Goal: Task Accomplishment & Management: Complete application form

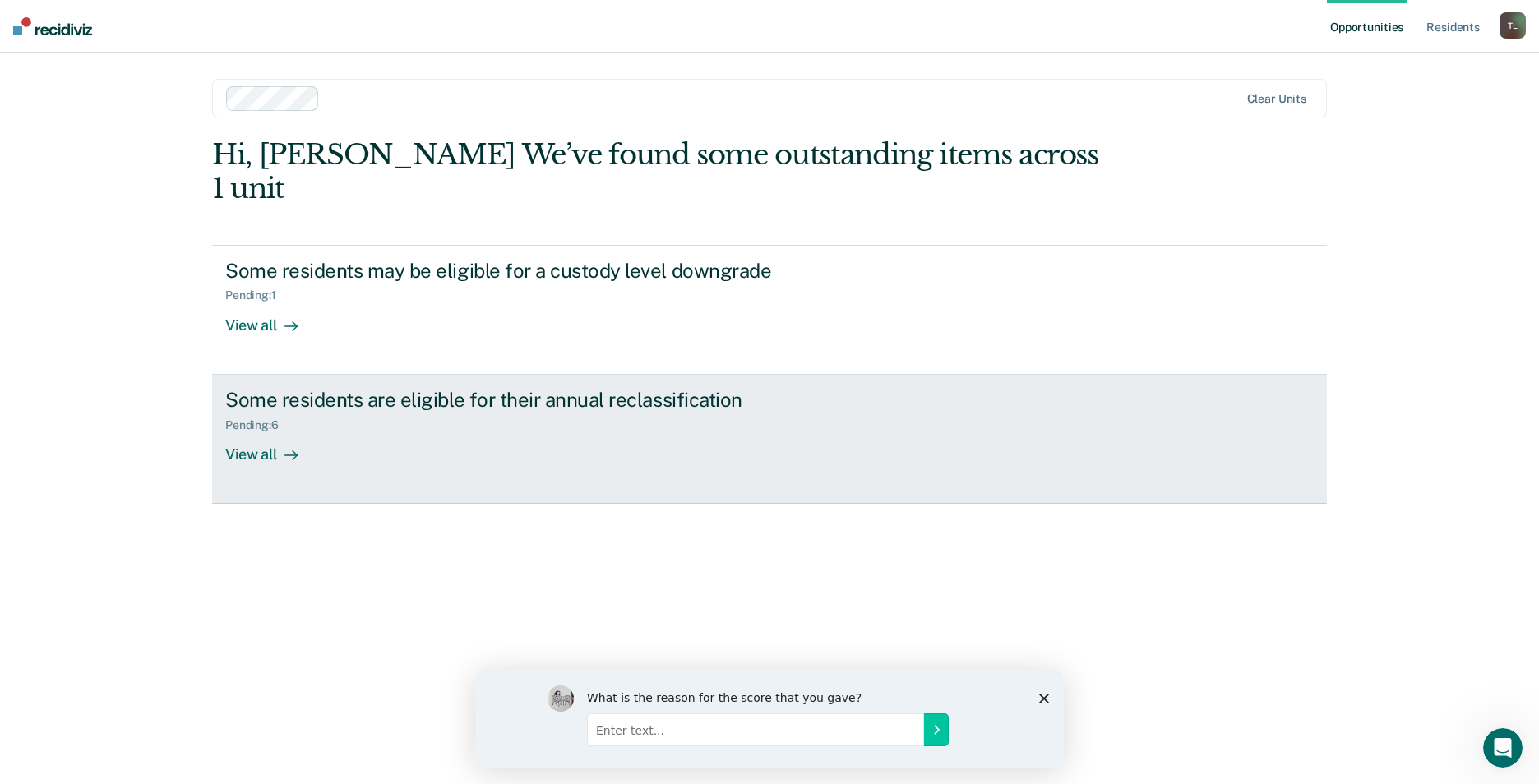
click at [258, 431] on div "View all" at bounding box center [271, 448] width 92 height 32
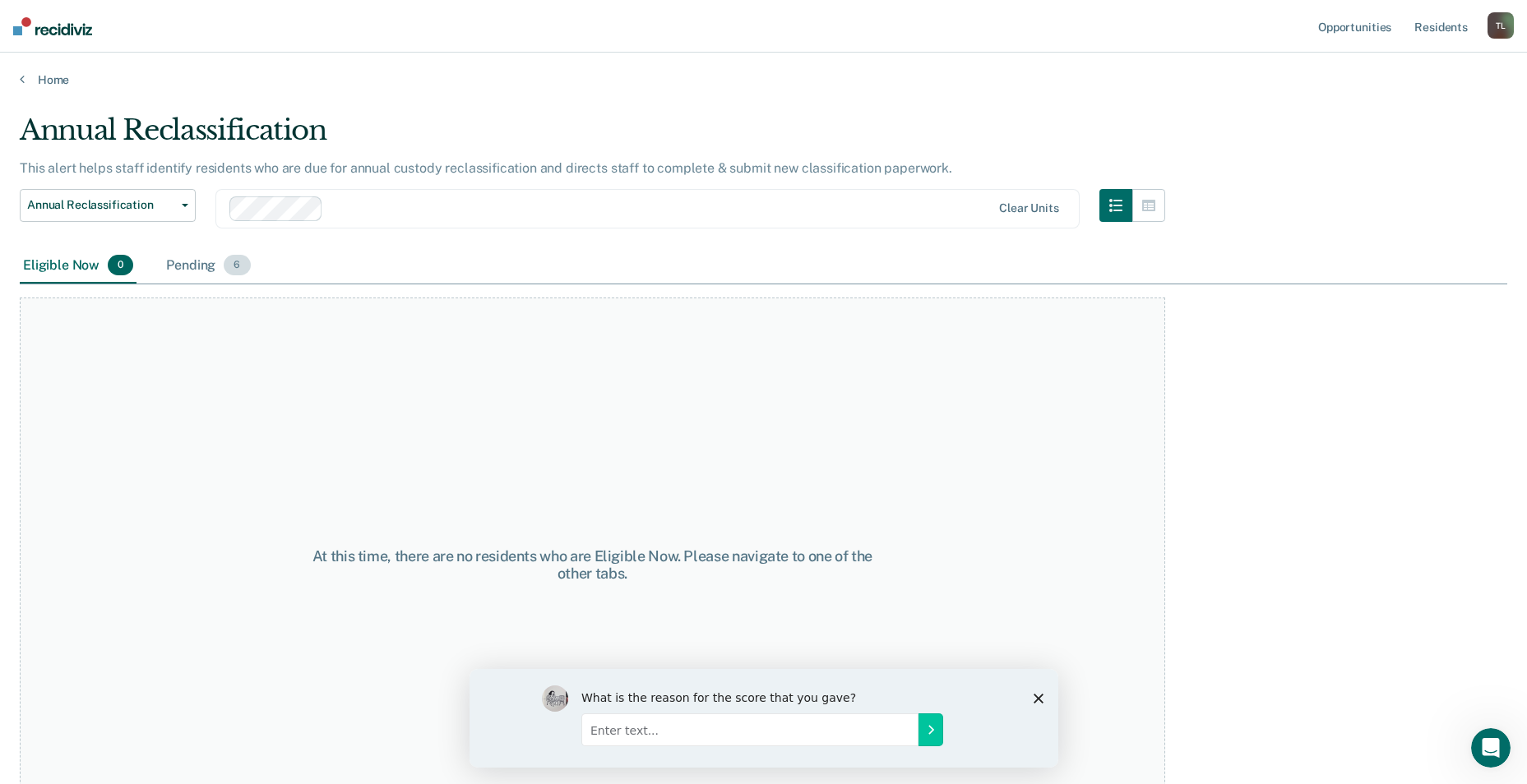
click at [231, 267] on span "6" at bounding box center [237, 265] width 26 height 21
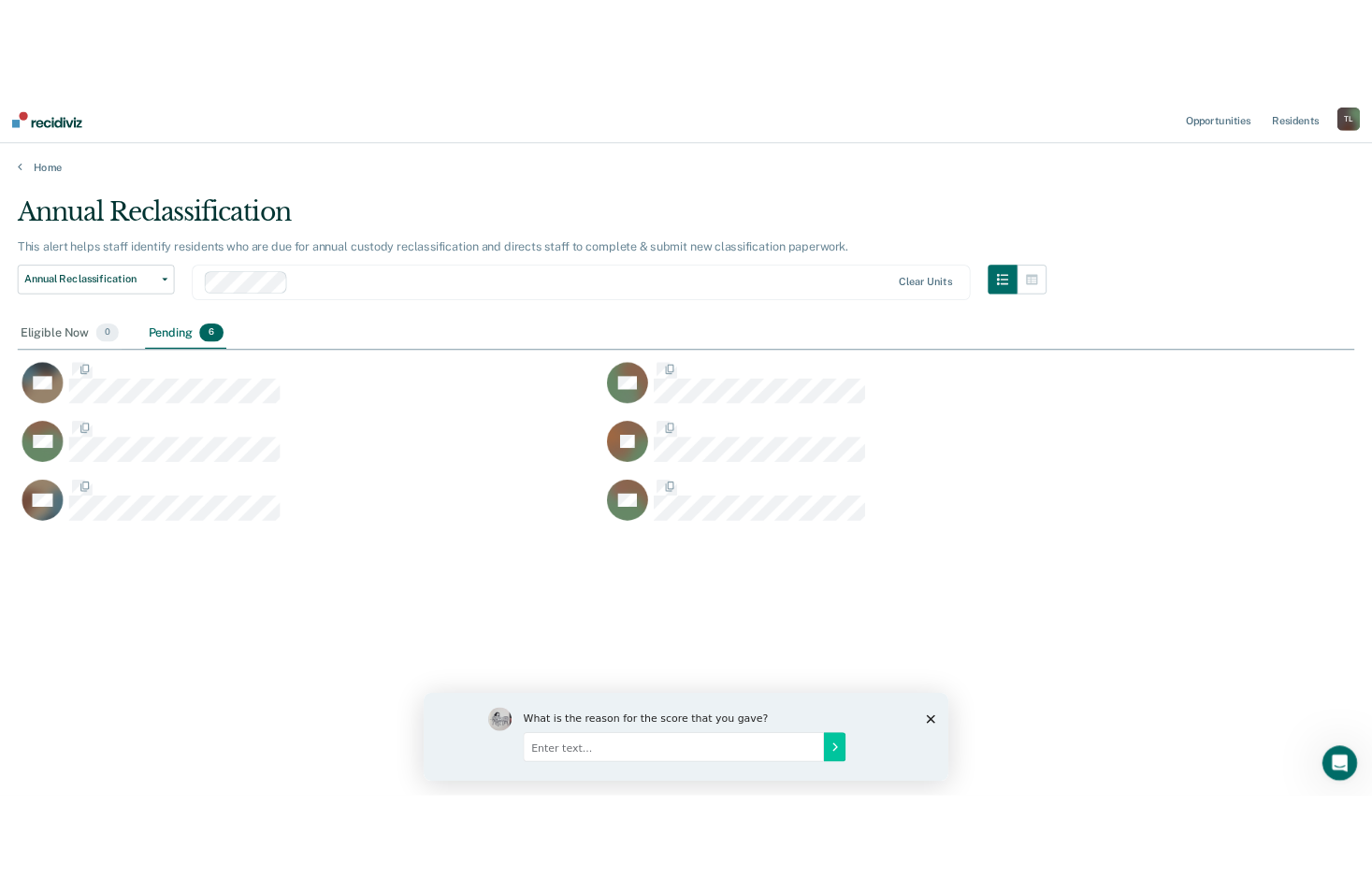
scroll to position [608, 1691]
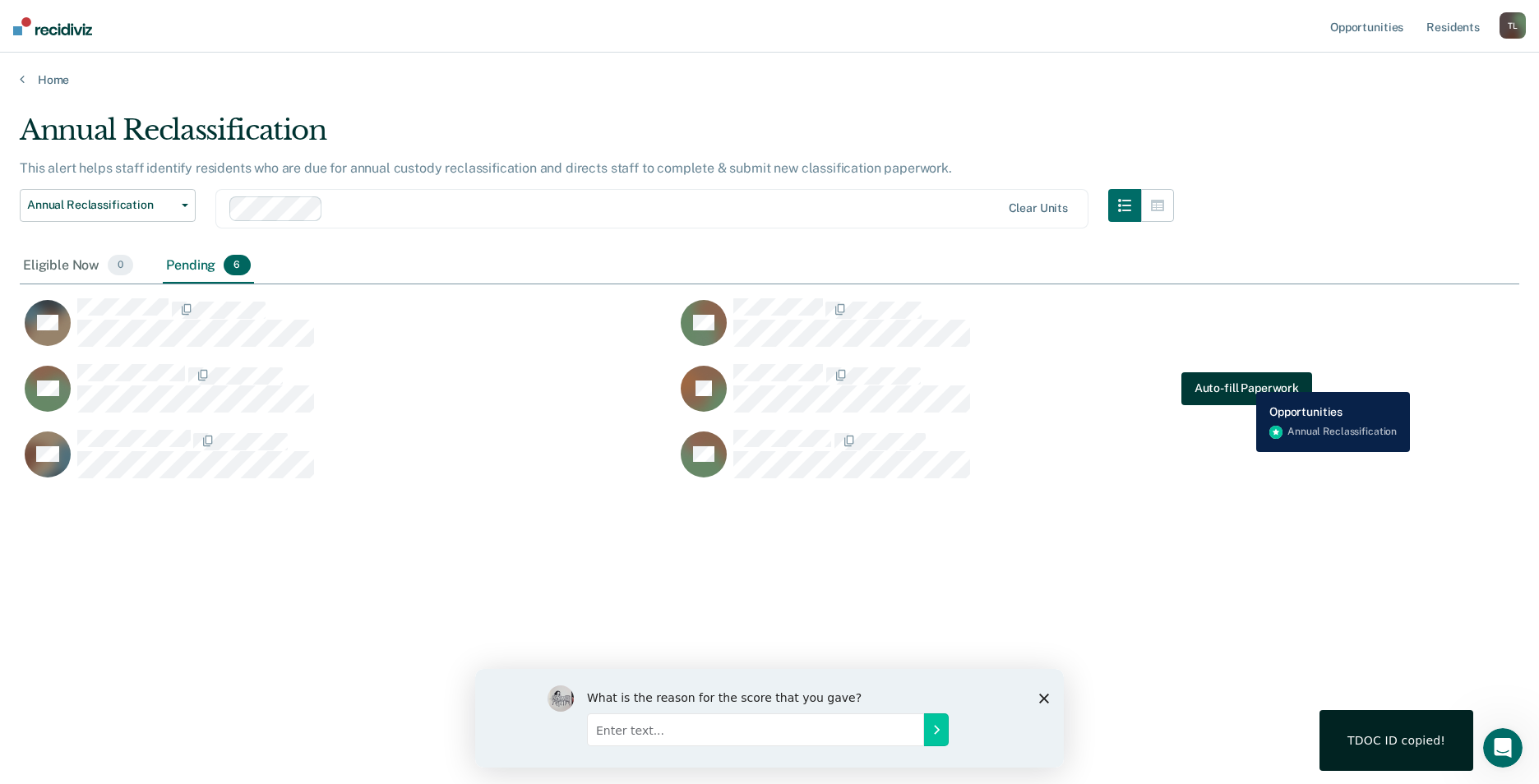
click at [1244, 380] on button "Auto-fill Paperwork" at bounding box center [1246, 388] width 131 height 33
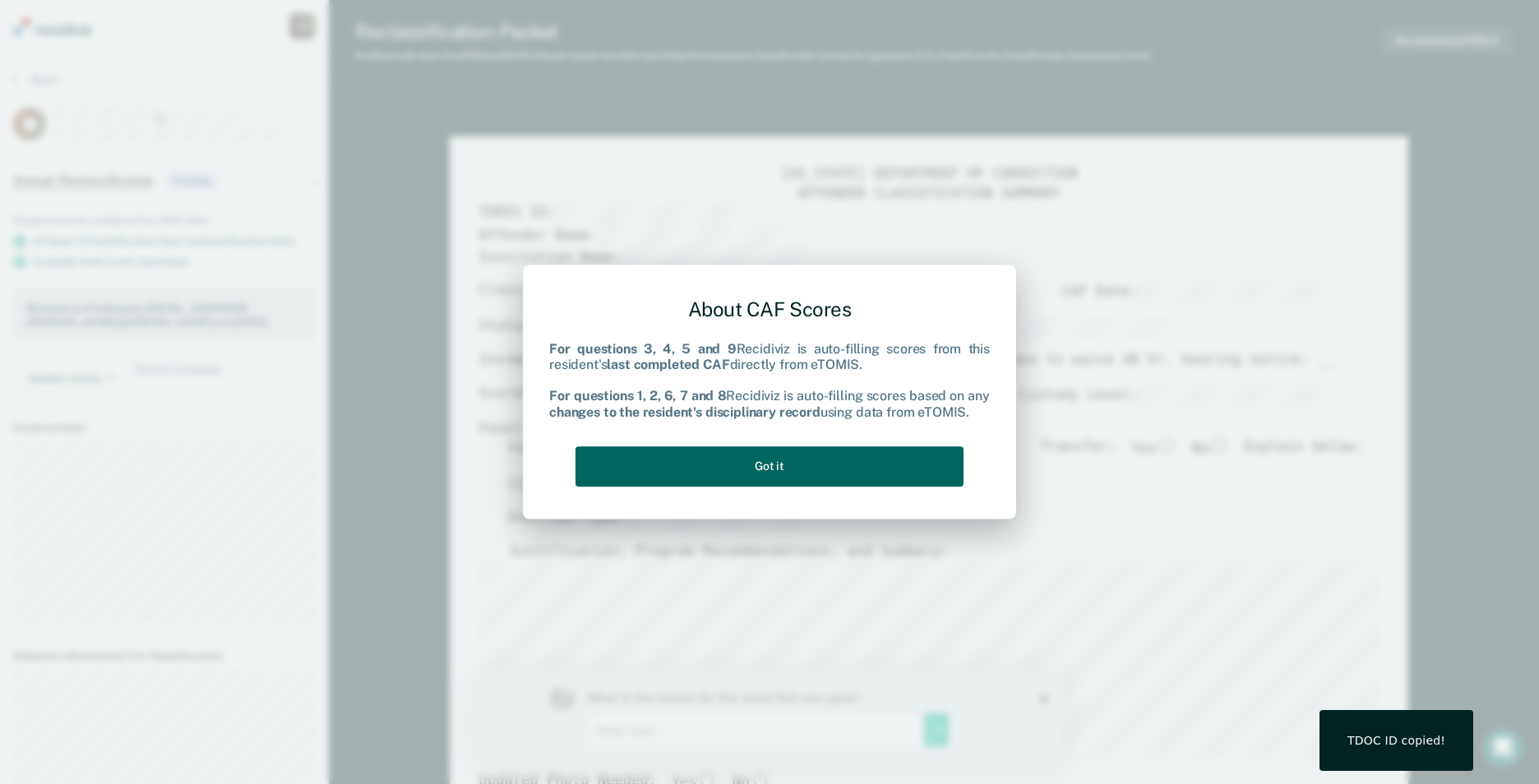
click at [774, 458] on button "Got it" at bounding box center [770, 467] width 388 height 41
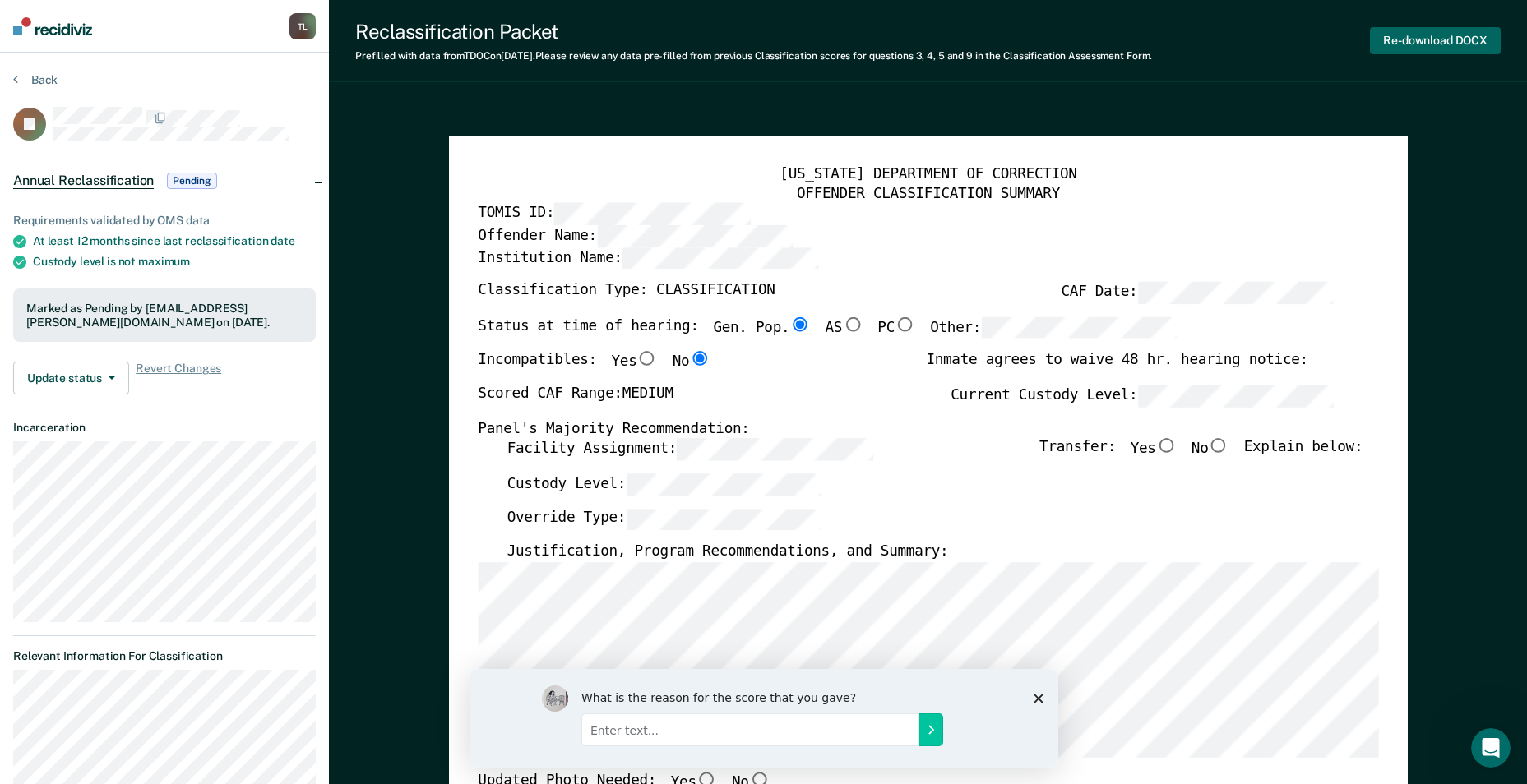
click at [1443, 42] on button "Re-download DOCX" at bounding box center [1435, 41] width 131 height 27
type textarea "x"
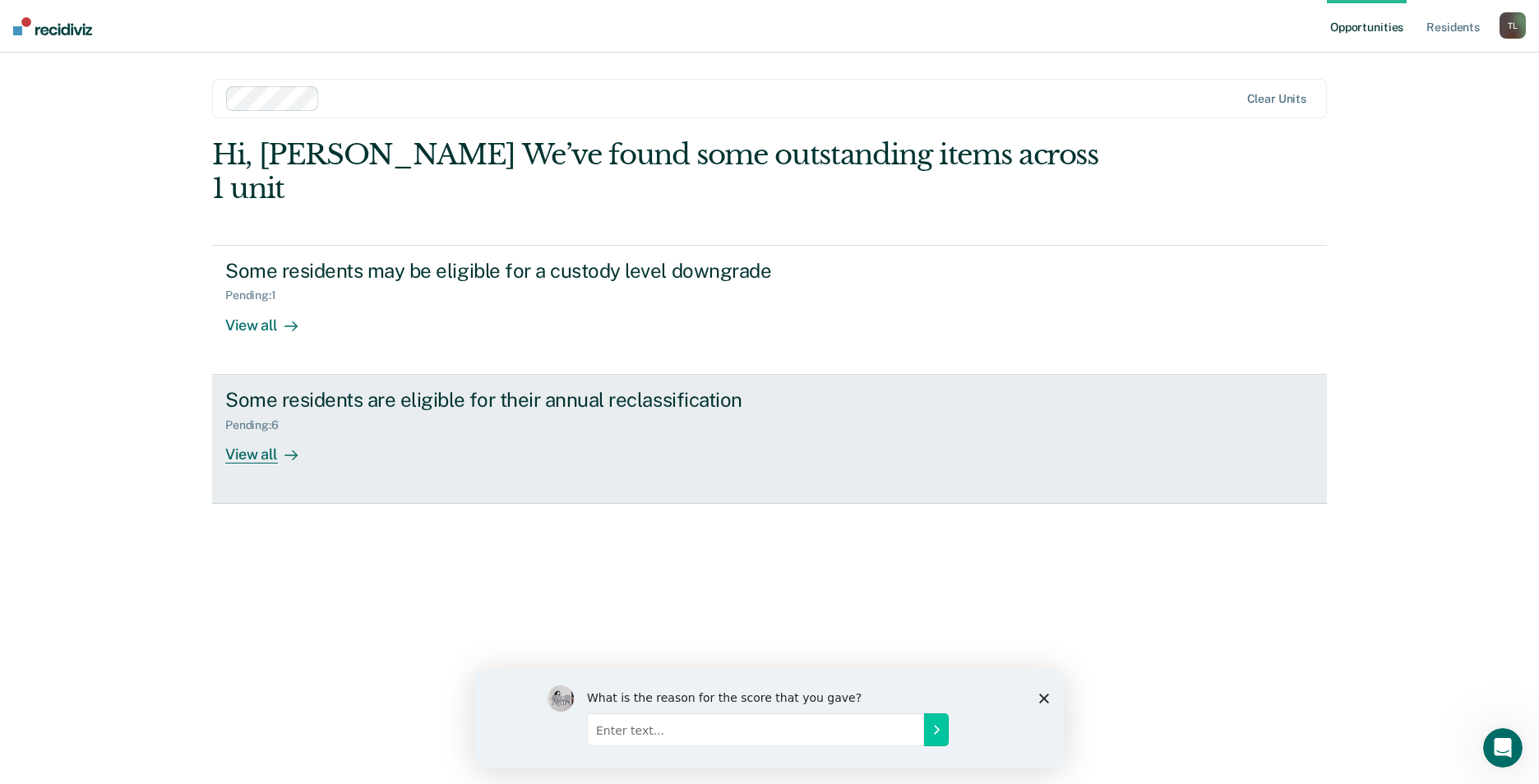
click at [264, 431] on div "View all" at bounding box center [271, 448] width 92 height 32
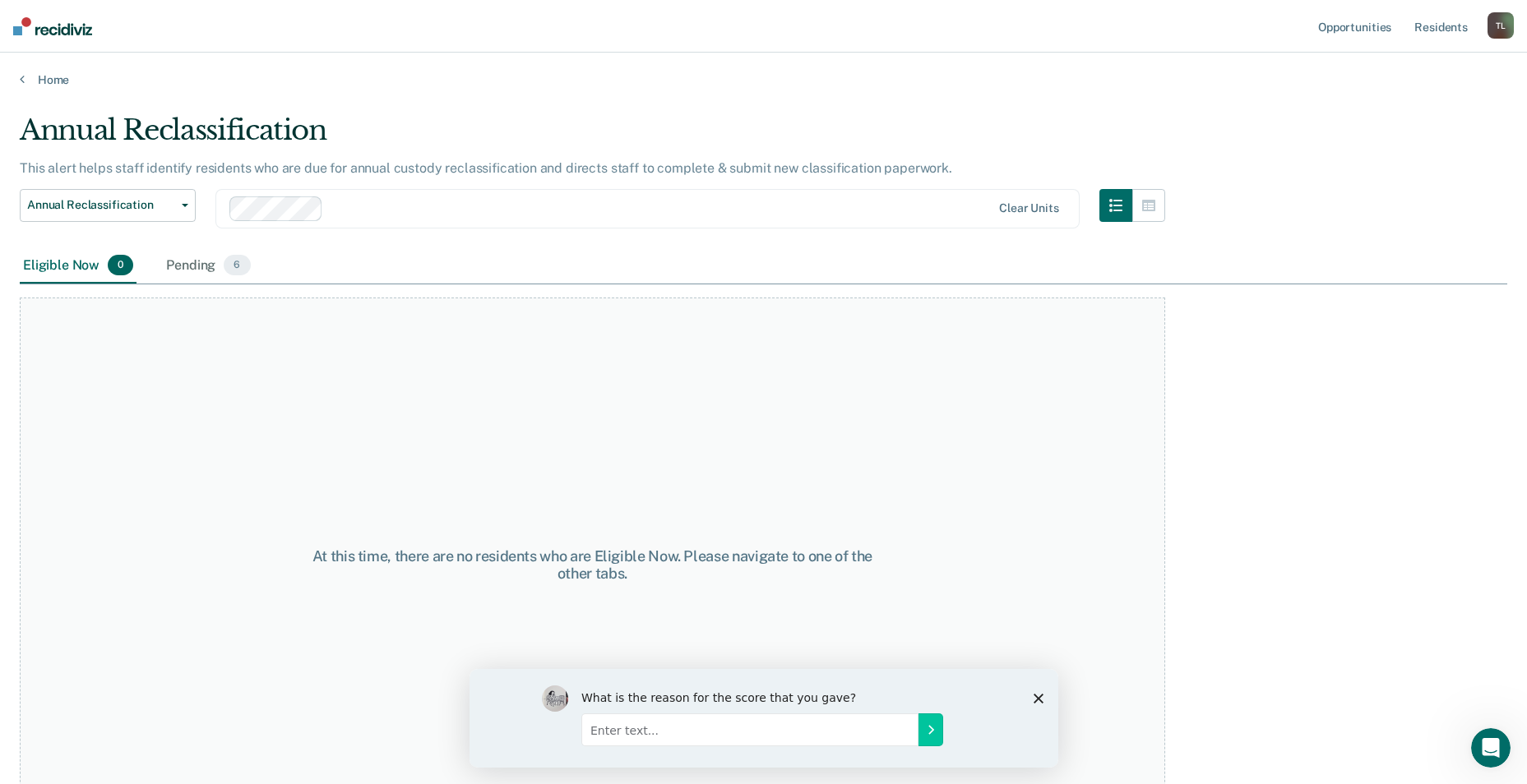
click at [264, 419] on div "At this time, there are no residents who are Eligible Now. Please navigate to o…" at bounding box center [592, 564] width 1145 height 534
click at [483, 403] on div "At this time, there are no residents who are Eligible Now. Please navigate to o…" at bounding box center [592, 564] width 1145 height 534
click at [199, 267] on div "Pending 6" at bounding box center [208, 266] width 91 height 36
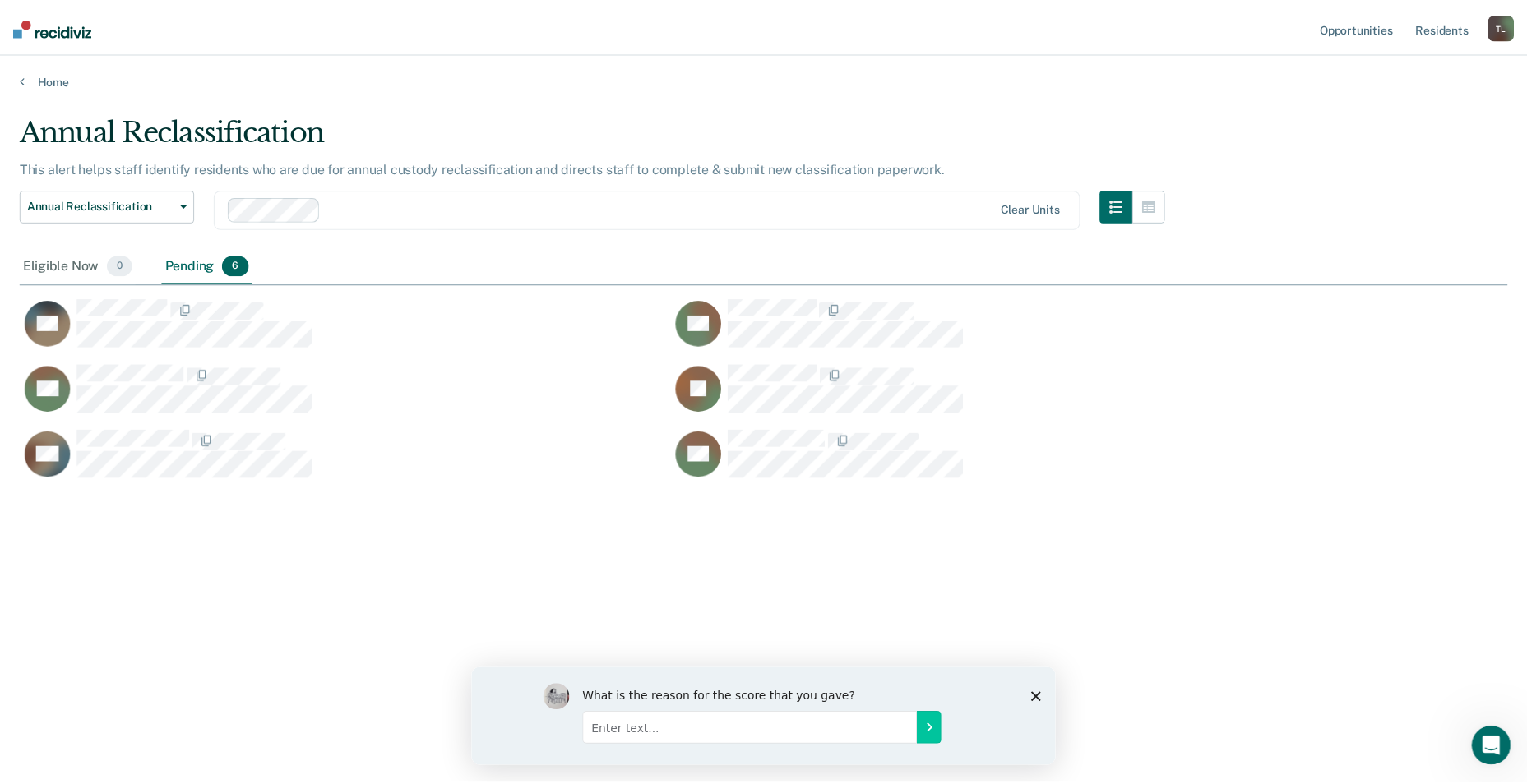
scroll to position [535, 1487]
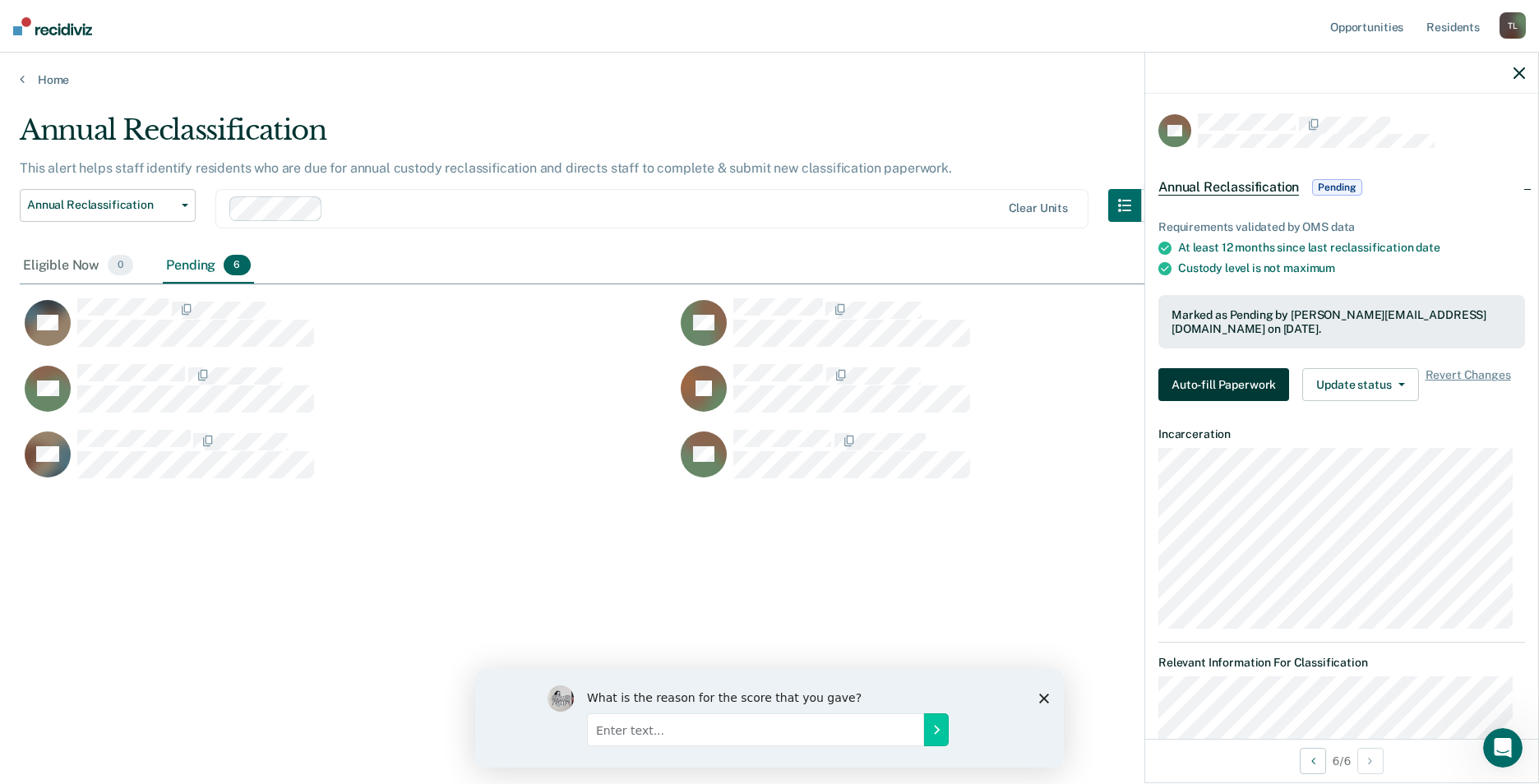
click at [1202, 379] on button "Auto-fill Paperwork" at bounding box center [1224, 384] width 131 height 33
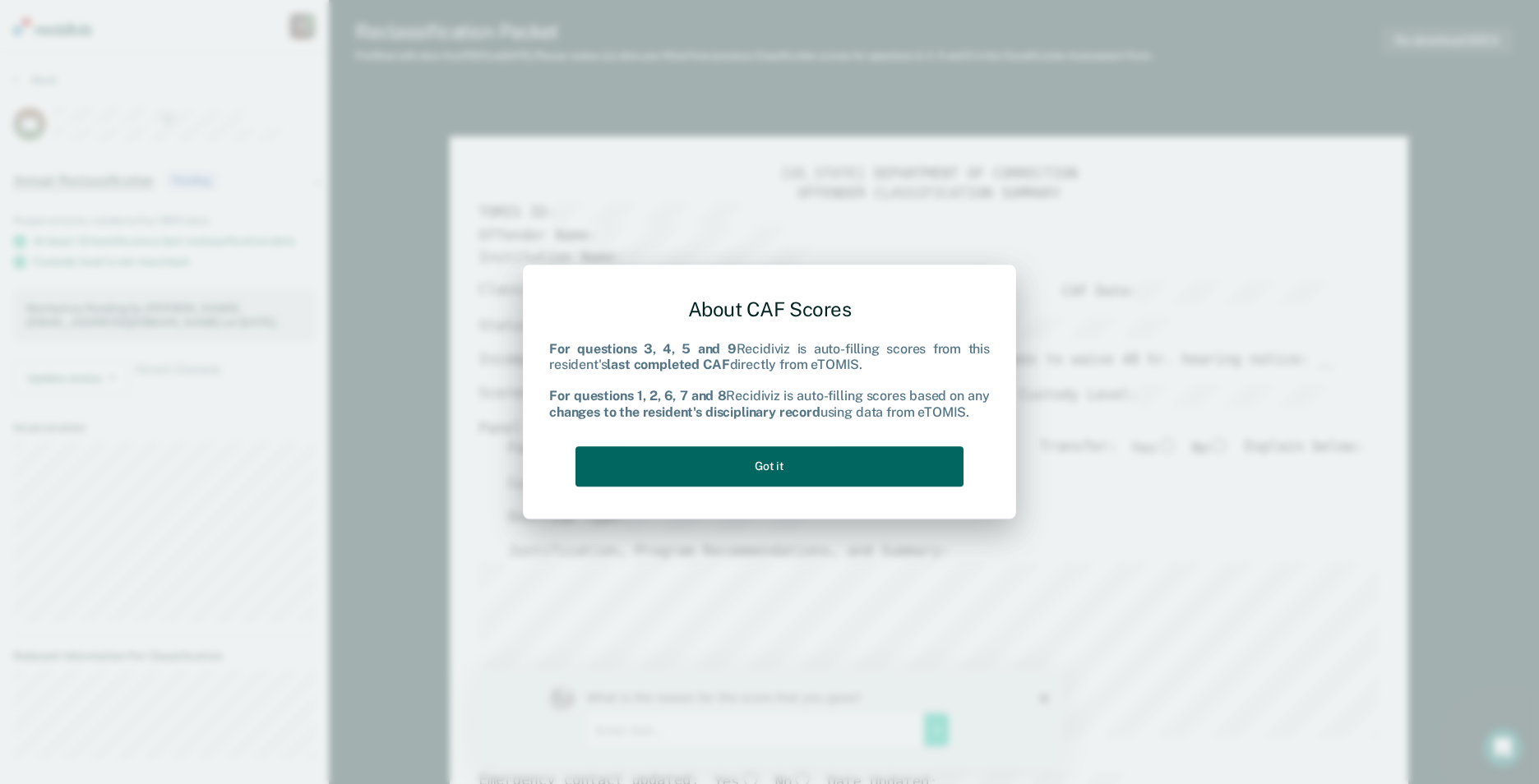
click at [793, 462] on button "Got it" at bounding box center [770, 467] width 388 height 41
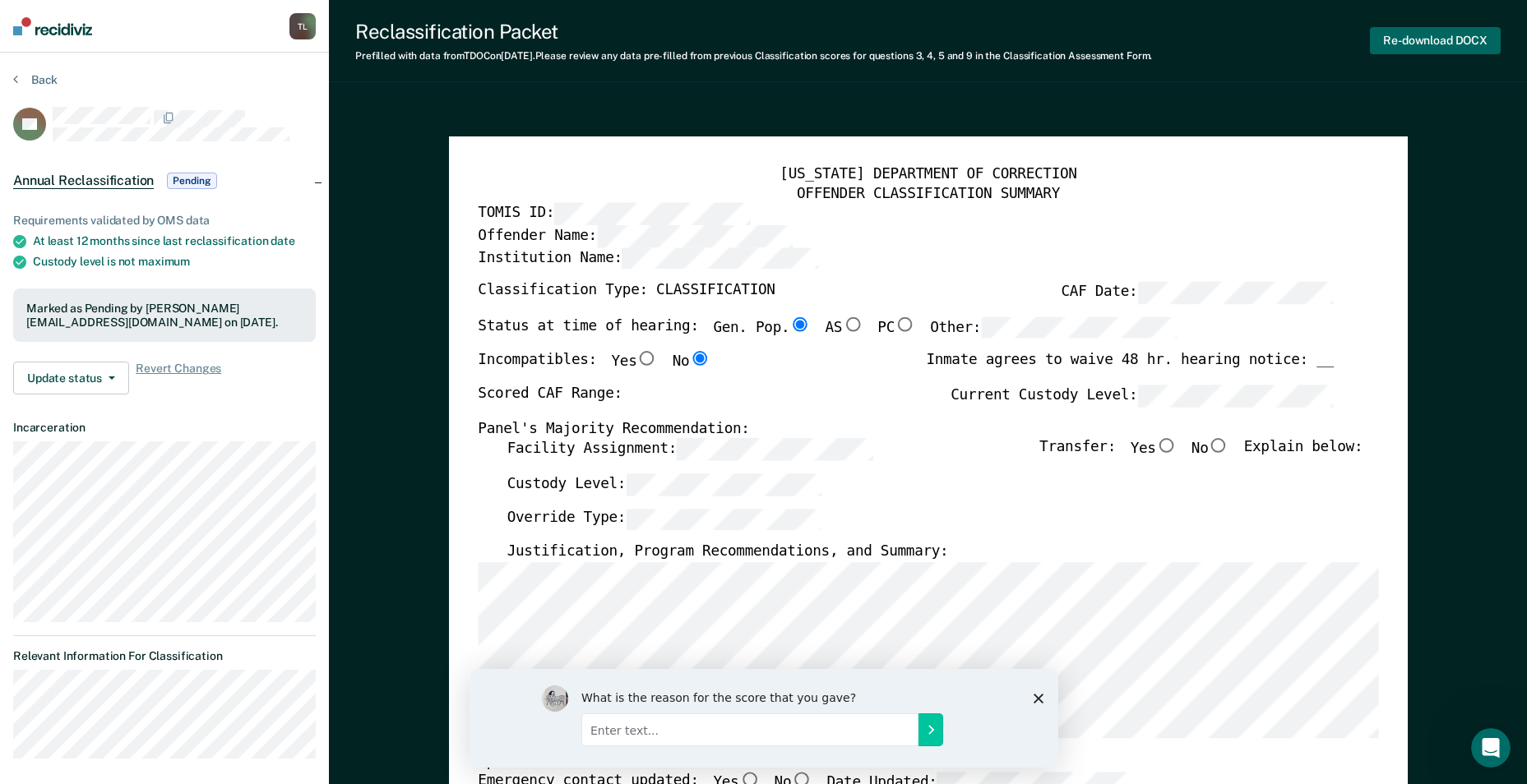
click at [1435, 36] on button "Re-download DOCX" at bounding box center [1435, 41] width 131 height 27
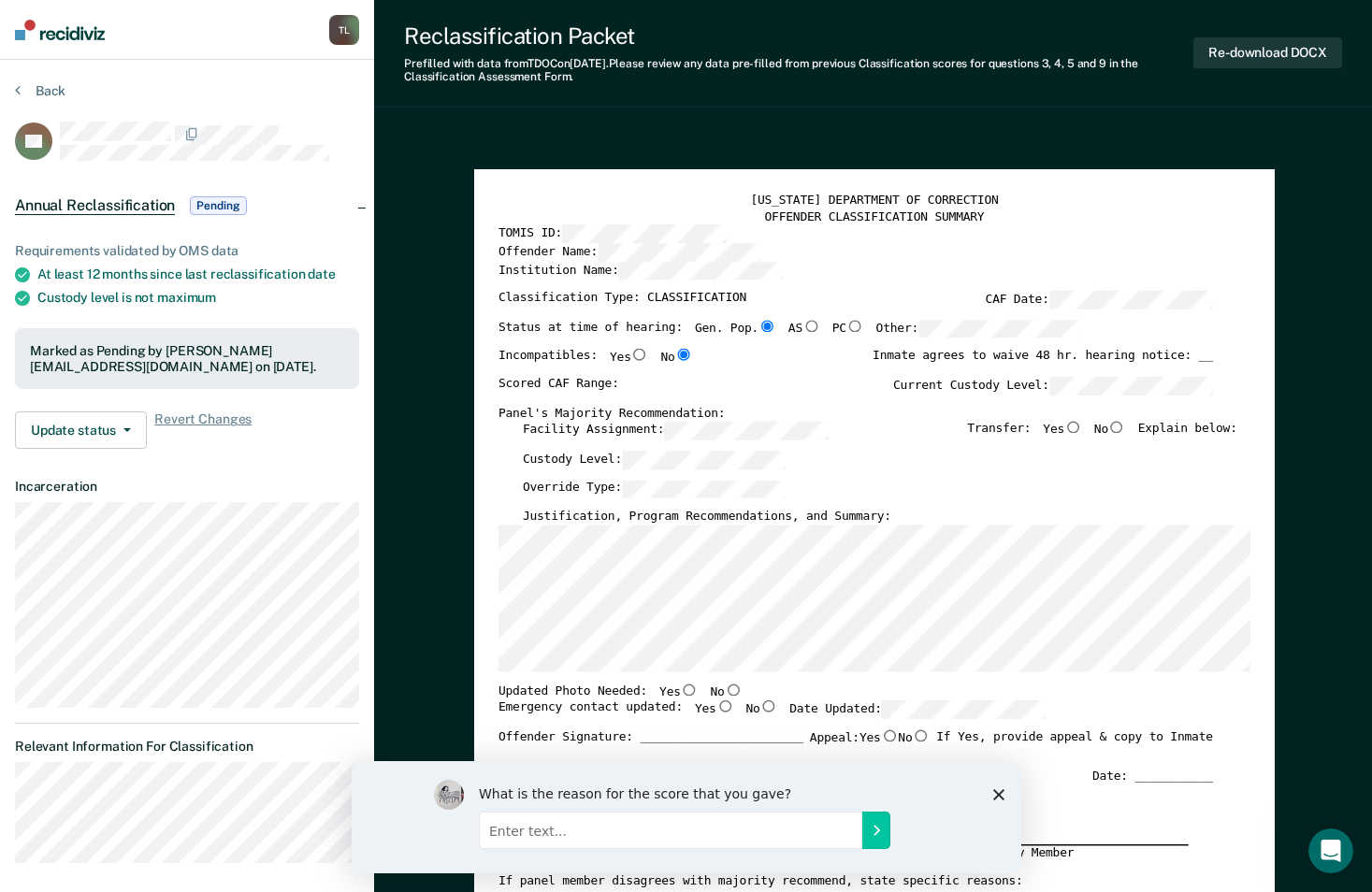
type textarea "x"
